Goal: Information Seeking & Learning: Learn about a topic

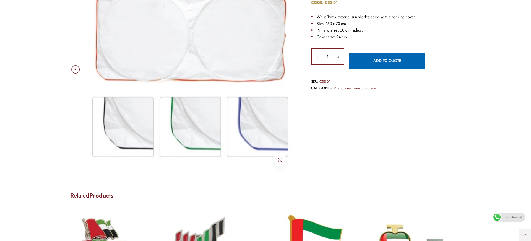
scroll to position [128, 0]
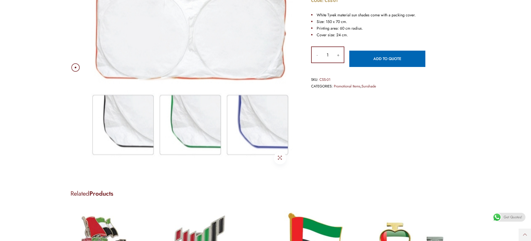
click at [252, 126] on img at bounding box center [189, 67] width 210 height 210
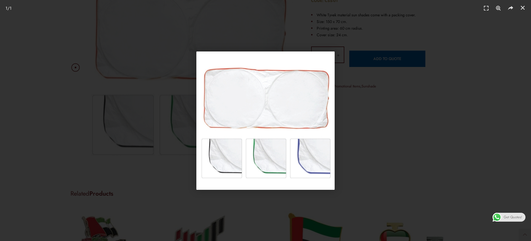
click at [314, 164] on img "1 / 1" at bounding box center [265, 120] width 138 height 138
click at [309, 155] on img "1 / 1" at bounding box center [265, 120] width 138 height 138
click at [39, 92] on div "1 / 1" at bounding box center [265, 120] width 492 height 202
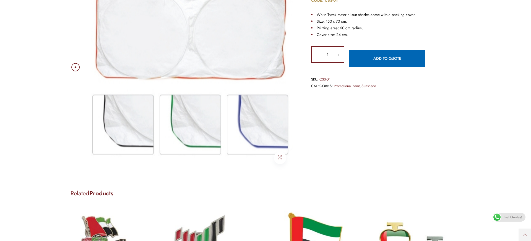
scroll to position [0, 0]
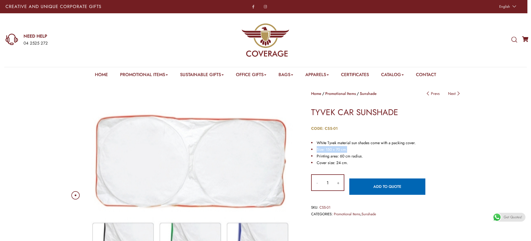
drag, startPoint x: 354, startPoint y: 151, endPoint x: 299, endPoint y: 150, distance: 54.8
click at [299, 150] on div "Home Promotional Items Sunshade Post navigation Prevs Next TYVEK CAR SUNSHADE C…" at bounding box center [382, 159] width 166 height 138
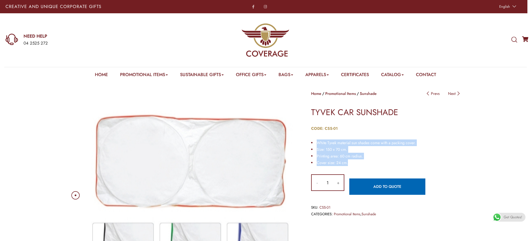
drag, startPoint x: 335, startPoint y: 163, endPoint x: 312, endPoint y: 142, distance: 31.1
click at [312, 142] on ul "White Tyvek material sun shades come with a packing cover. Size: 150 x 70 cm. P…" at bounding box center [385, 152] width 149 height 27
click at [323, 153] on span "Printing area: 60 cm radius." at bounding box center [340, 156] width 46 height 6
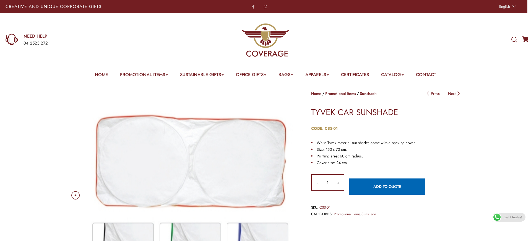
drag, startPoint x: 331, startPoint y: 154, endPoint x: 363, endPoint y: 156, distance: 31.6
click at [363, 156] on li "Printing area: 60 cm radius." at bounding box center [385, 156] width 149 height 7
drag, startPoint x: 366, startPoint y: 156, endPoint x: 316, endPoint y: 142, distance: 52.1
click at [316, 142] on ul "White Tyvek material sun shades come with a packing cover. Size: 150 x 70 cm. P…" at bounding box center [385, 152] width 149 height 27
drag, startPoint x: 348, startPoint y: 157, endPoint x: 355, endPoint y: 161, distance: 8.5
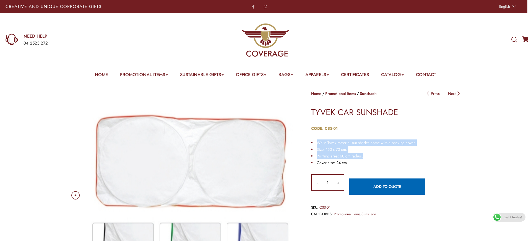
click at [348, 157] on span "Printing area: 60 cm radius." at bounding box center [340, 156] width 46 height 6
drag, startPoint x: 356, startPoint y: 161, endPoint x: 301, endPoint y: 134, distance: 60.7
click at [301, 134] on div "Home Promotional Items Sunshade Post navigation Prevs Next TYVEK CAR SUNSHADE C…" at bounding box center [382, 159] width 166 height 138
